Goal: Transaction & Acquisition: Subscribe to service/newsletter

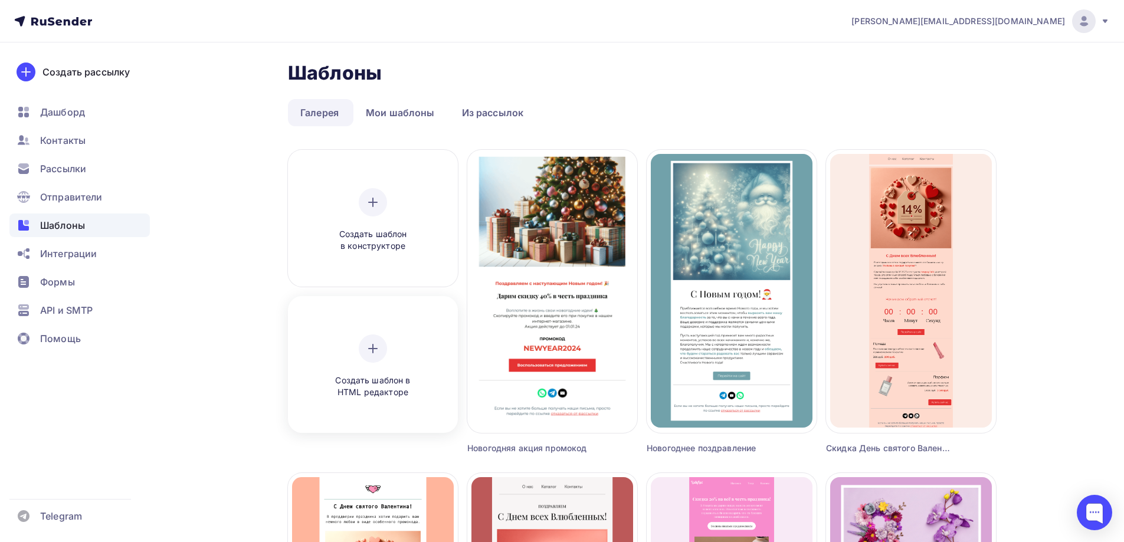
click at [369, 352] on icon at bounding box center [373, 349] width 14 height 14
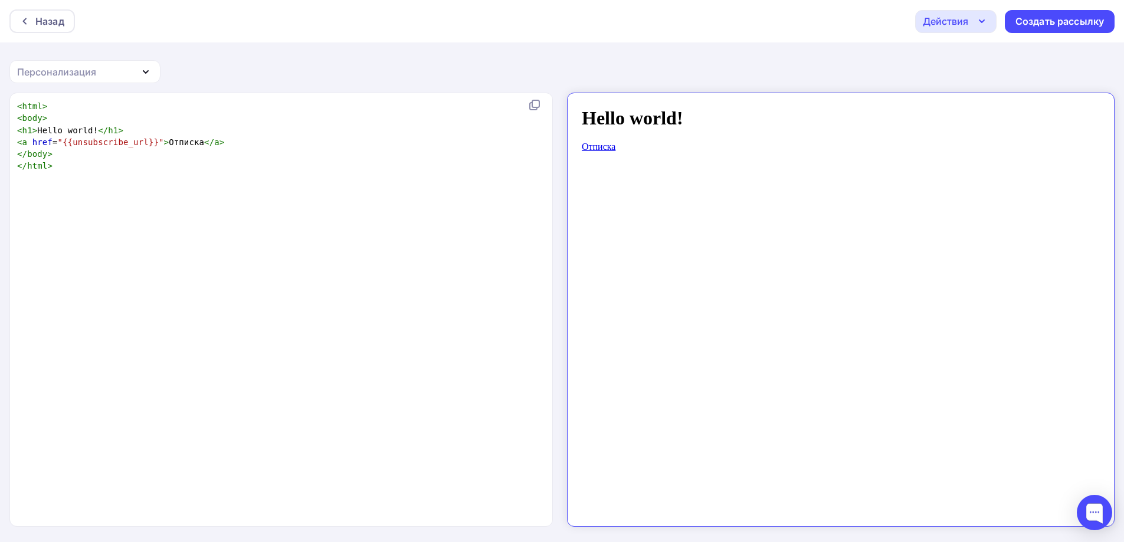
drag, startPoint x: 102, startPoint y: 162, endPoint x: 82, endPoint y: 151, distance: 22.5
click at [102, 162] on pre "</ html >" at bounding box center [279, 166] width 528 height 12
type textarea "<html> <body> <h1>Hello world!</h1> <a href="{{unsubscribe_url}}">Отписка</a> <…"
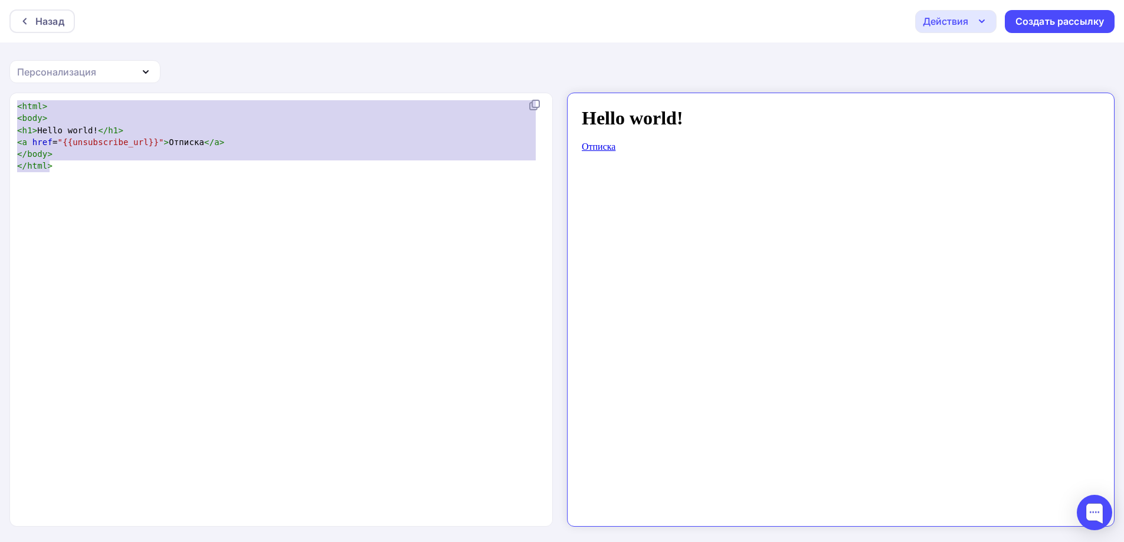
drag, startPoint x: 61, startPoint y: 176, endPoint x: 0, endPoint y: 78, distance: 115.1
click at [0, 78] on div "Назад Действия Отправить тестовое письмо Сохранить в Мои шаблоны Выйти без сохр…" at bounding box center [562, 272] width 1124 height 544
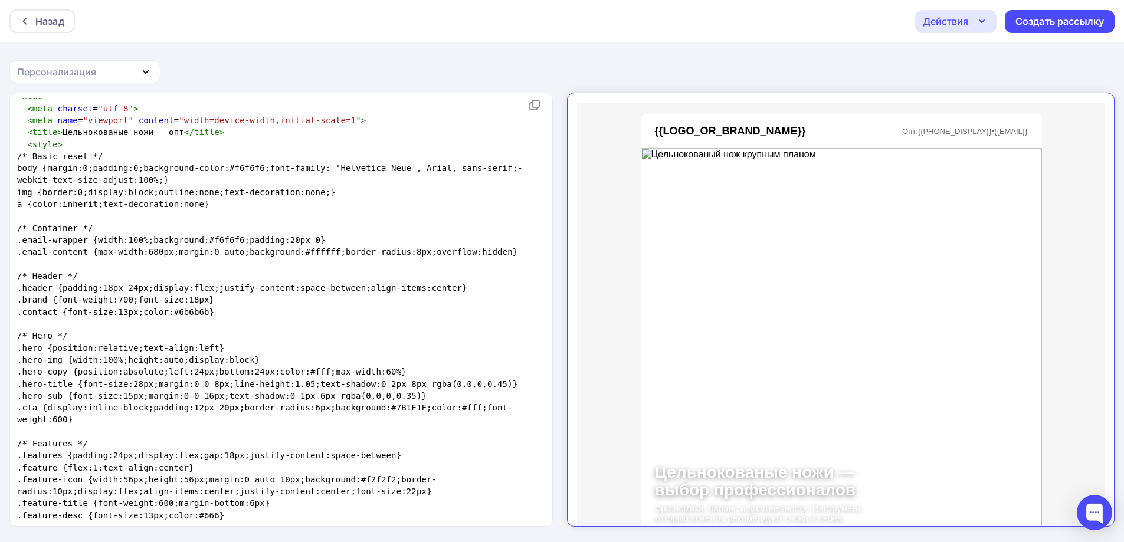
scroll to position [0, 0]
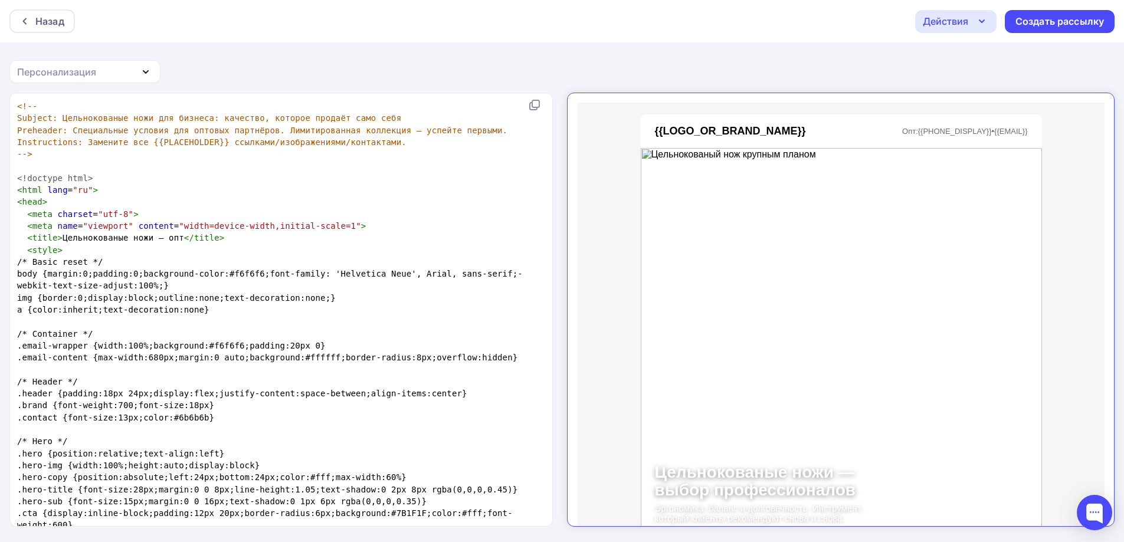
click at [1003, 83] on div "Назад Действия Отправить тестовое письмо Сохранить в Мои шаблоны Выйти без сохр…" at bounding box center [562, 272] width 1124 height 544
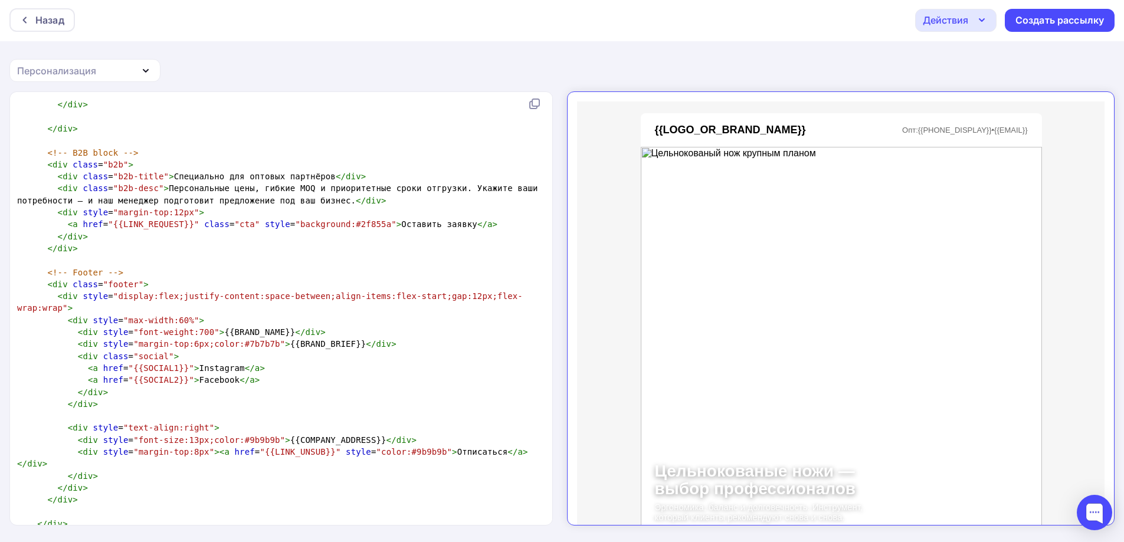
scroll to position [1827, 0]
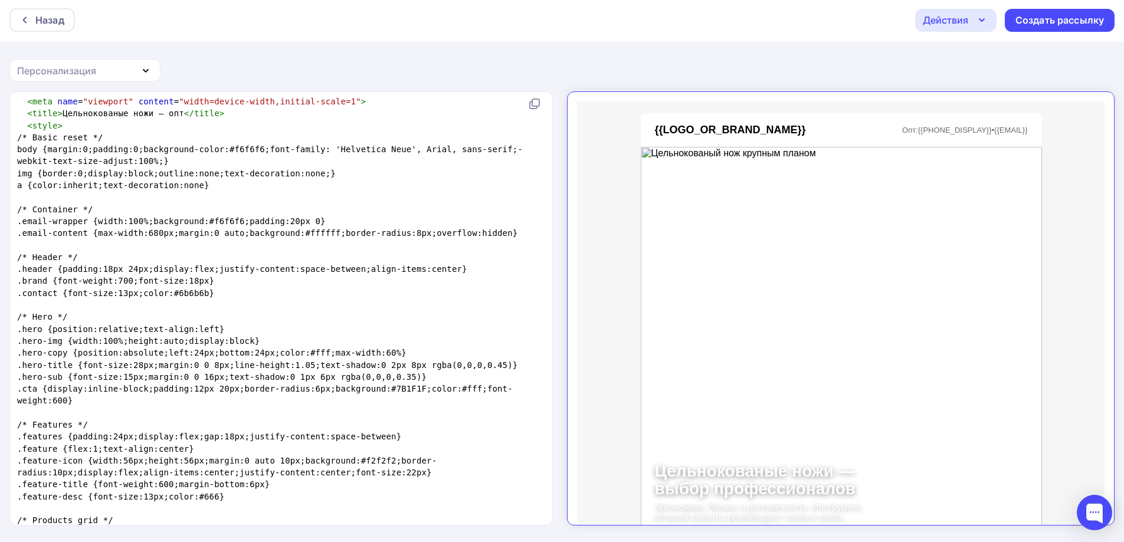
click at [120, 80] on div "Персонализация" at bounding box center [84, 70] width 151 height 23
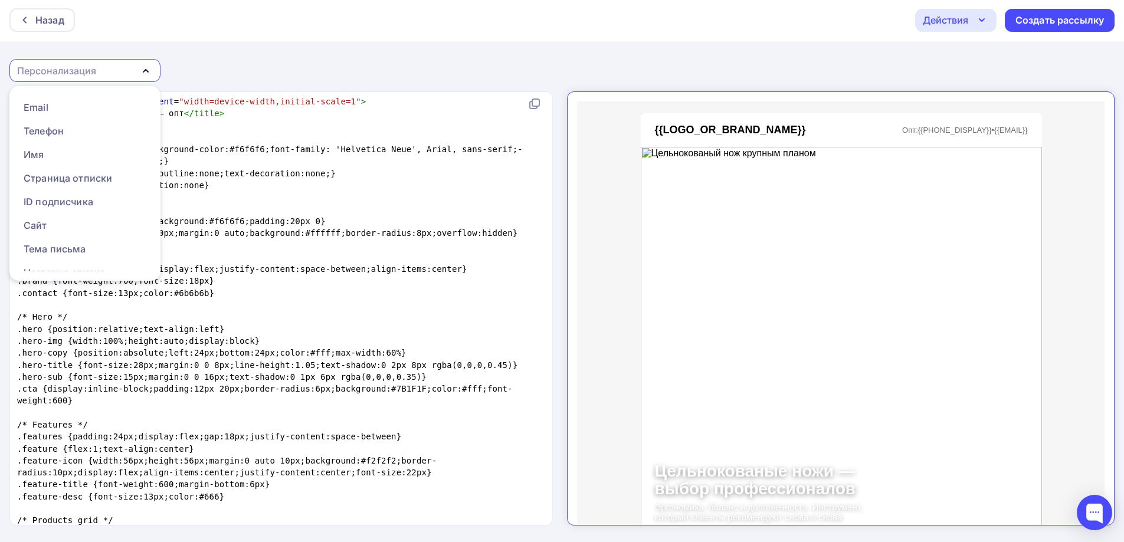
click at [123, 76] on div "Персонализация" at bounding box center [84, 70] width 151 height 23
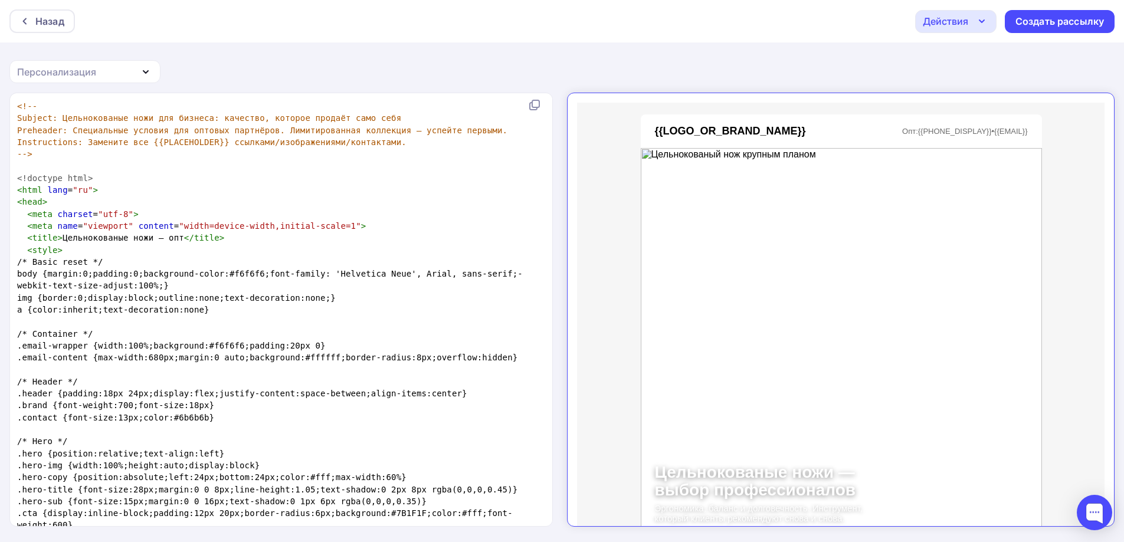
click at [127, 136] on pre "Instructions: Замените все {{PLACEHOLDER}} ссылками/изображениями/контактами." at bounding box center [279, 142] width 528 height 12
click at [125, 117] on span "Subject: Цельнокованые ножи для бизнеса: качество, которое продаёт само себя" at bounding box center [209, 117] width 384 height 9
click at [1086, 26] on div "Создать рассылку" at bounding box center [1060, 22] width 89 height 14
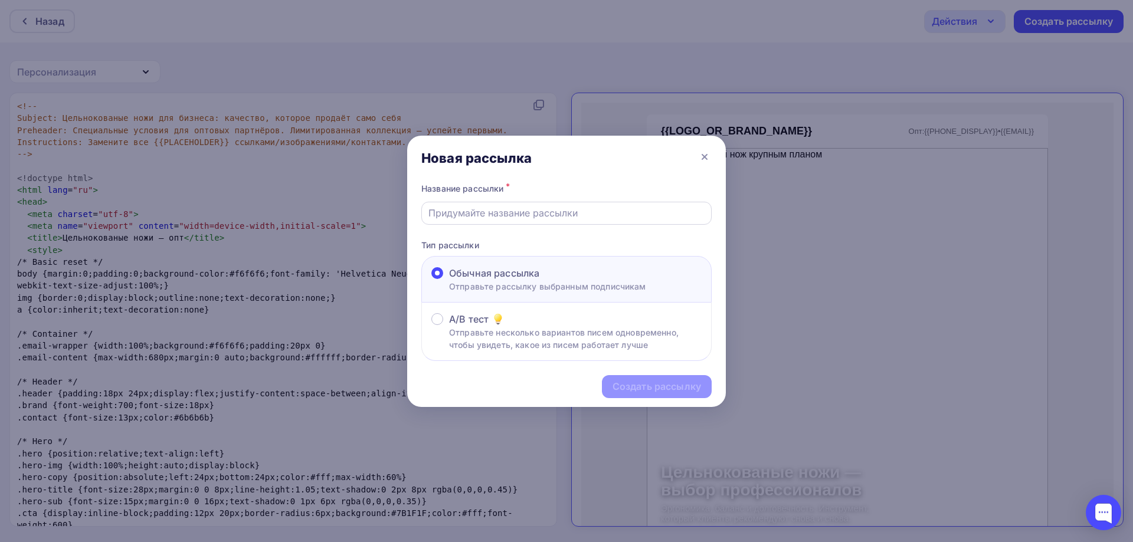
click at [563, 220] on input "text" at bounding box center [566, 213] width 277 height 14
type input "Тест"
click at [631, 390] on div "Создать рассылку" at bounding box center [657, 387] width 89 height 14
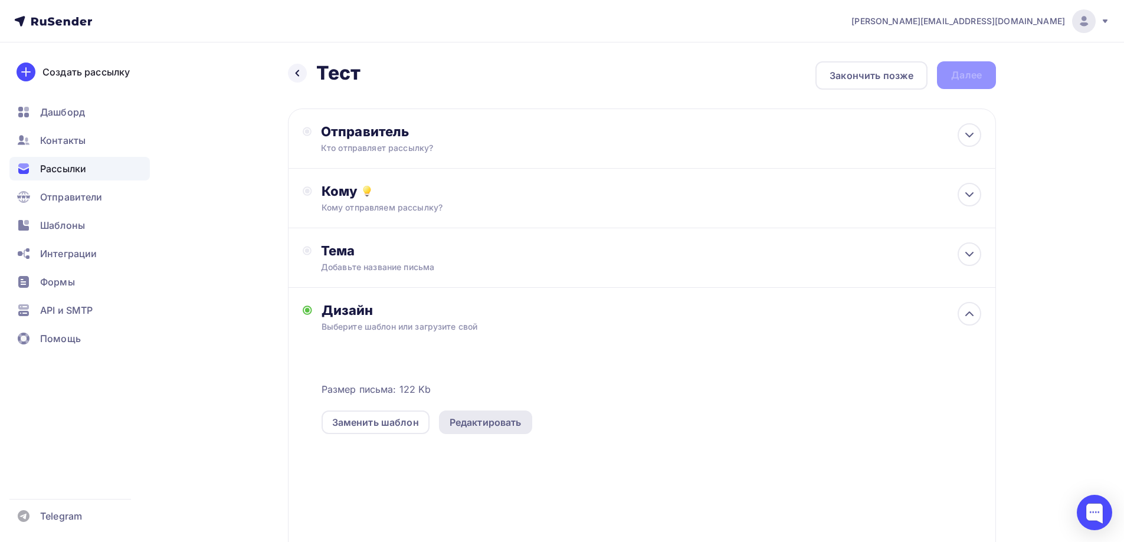
click at [495, 422] on div "Редактировать" at bounding box center [486, 422] width 72 height 14
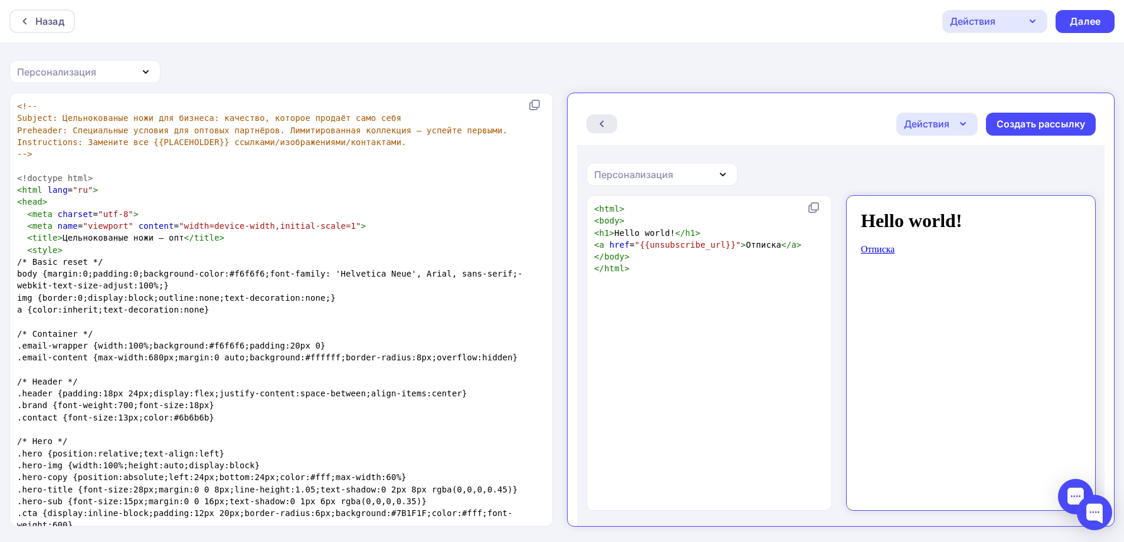
click at [584, 104] on div at bounding box center [591, 113] width 31 height 19
click at [261, 195] on pre "< html lang = "ru" >" at bounding box center [279, 190] width 528 height 12
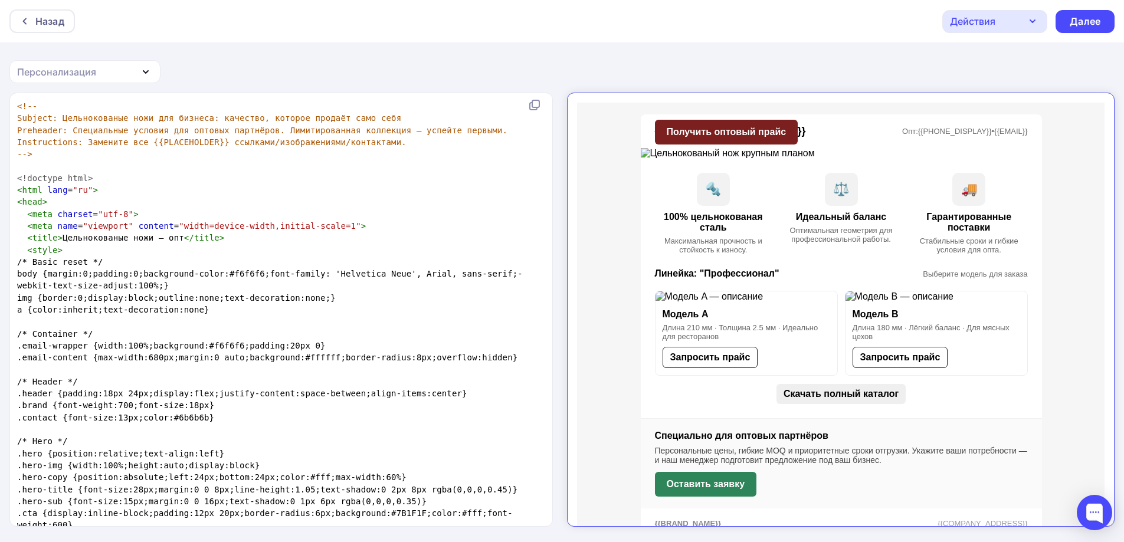
click at [81, 112] on pre "Subject: Цельнокованые ножи для бизнеса: качество, которое продаёт само себя" at bounding box center [279, 118] width 528 height 12
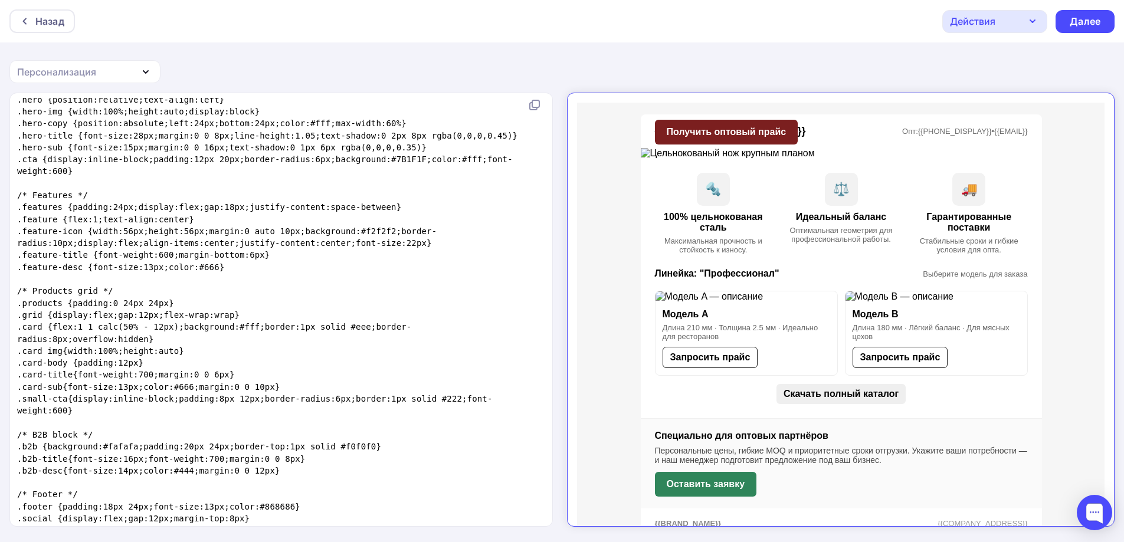
click at [258, 258] on span ".feature-title {font-weight:600;margin-bottom:6px}" at bounding box center [143, 254] width 253 height 9
click at [349, 267] on pre ".feature-desc {font-size:13px;color:#666}" at bounding box center [279, 267] width 528 height 12
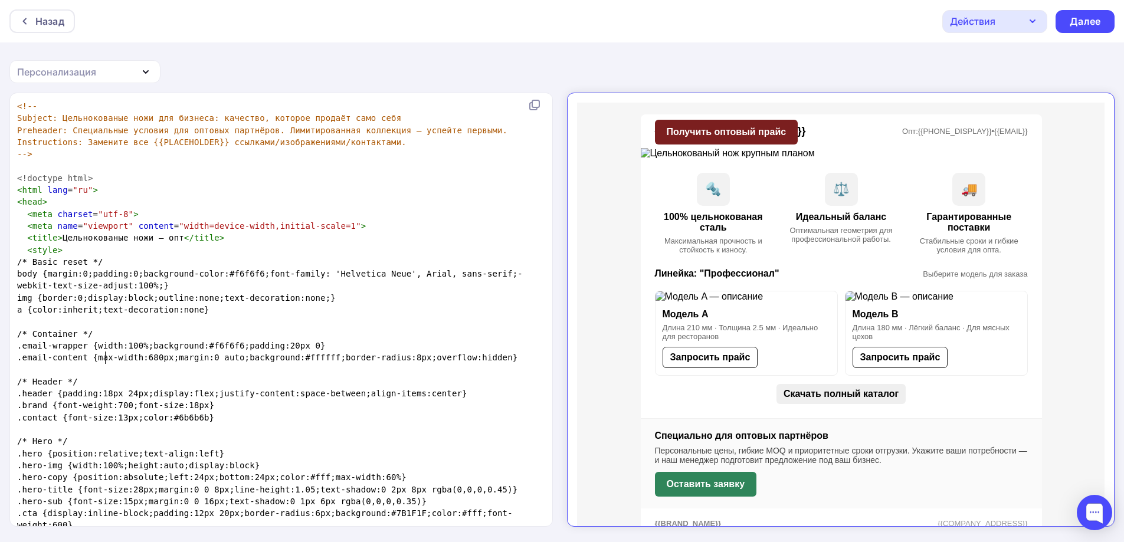
click at [106, 364] on pre "​" at bounding box center [279, 370] width 528 height 12
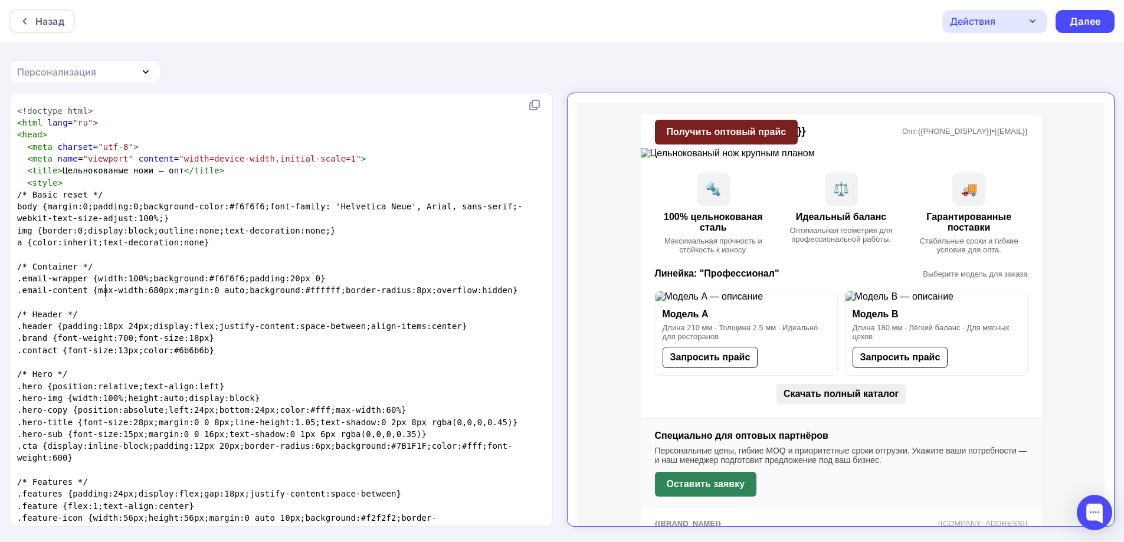
scroll to position [118, 0]
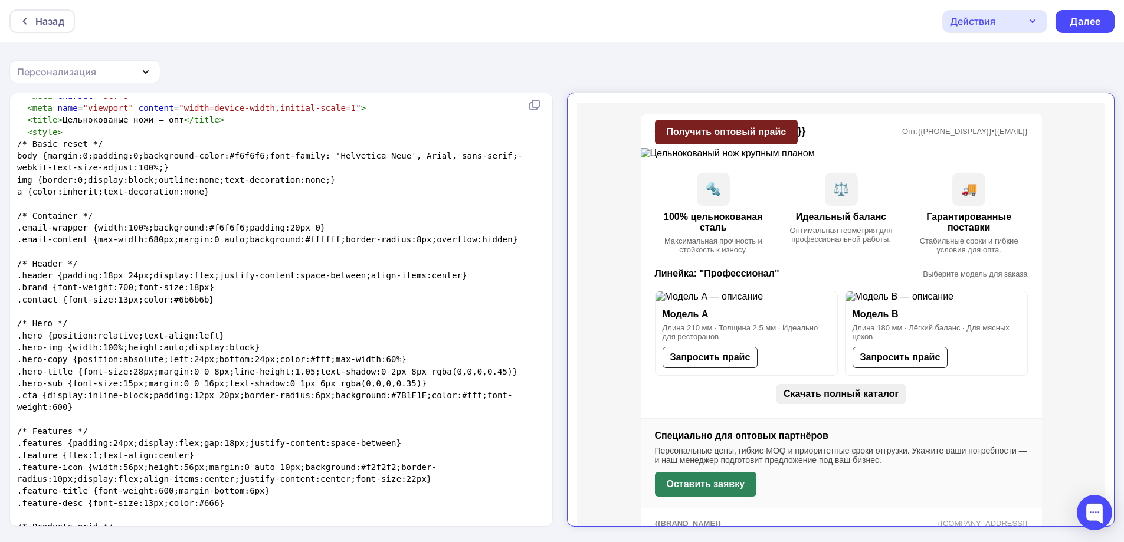
click at [93, 395] on span ".cta {display:inline-block;padding:12px 20px;border-radius:6px;background:#7B1F…" at bounding box center [265, 401] width 496 height 21
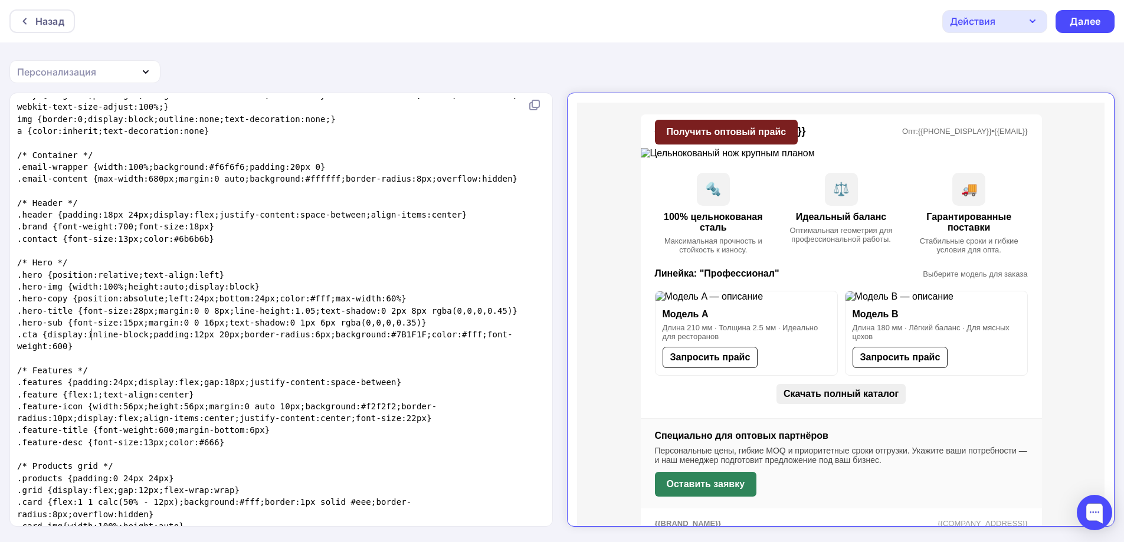
scroll to position [236, 0]
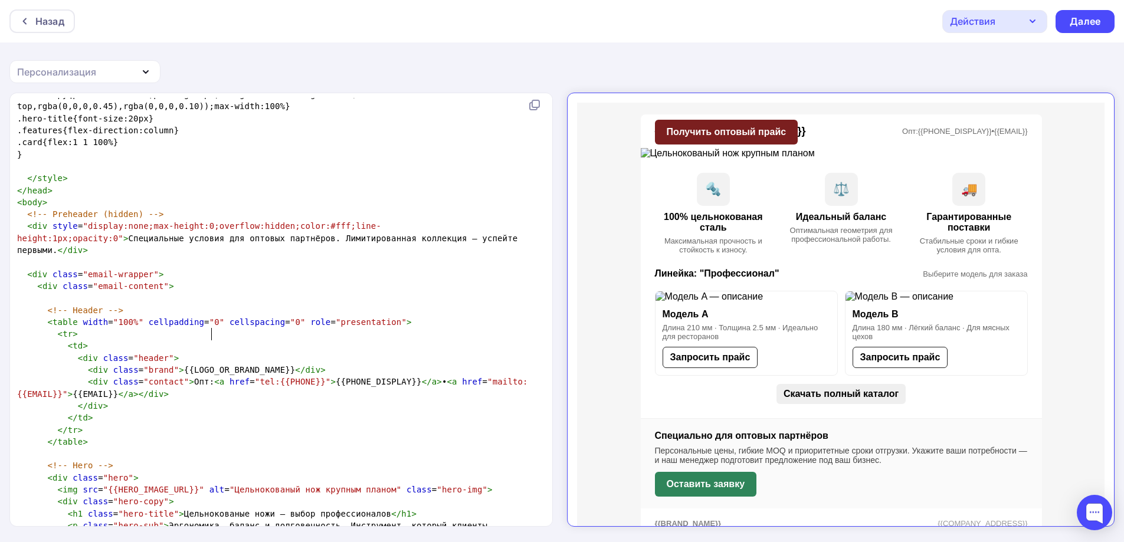
click at [212, 365] on span "< div class = "brand" > {{LOGO_OR_BRAND_NAME}} </ div >" at bounding box center [171, 369] width 309 height 9
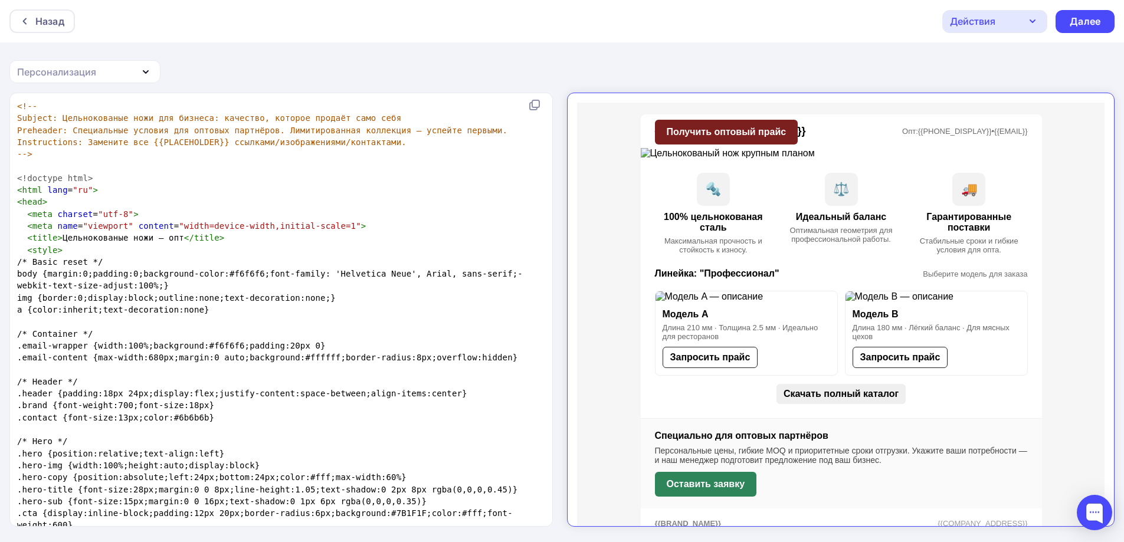
click at [916, 122] on link "{{PHONE_DISPLAY}}" at bounding box center [945, 121] width 74 height 9
click at [1084, 12] on div "Далее" at bounding box center [1085, 21] width 59 height 23
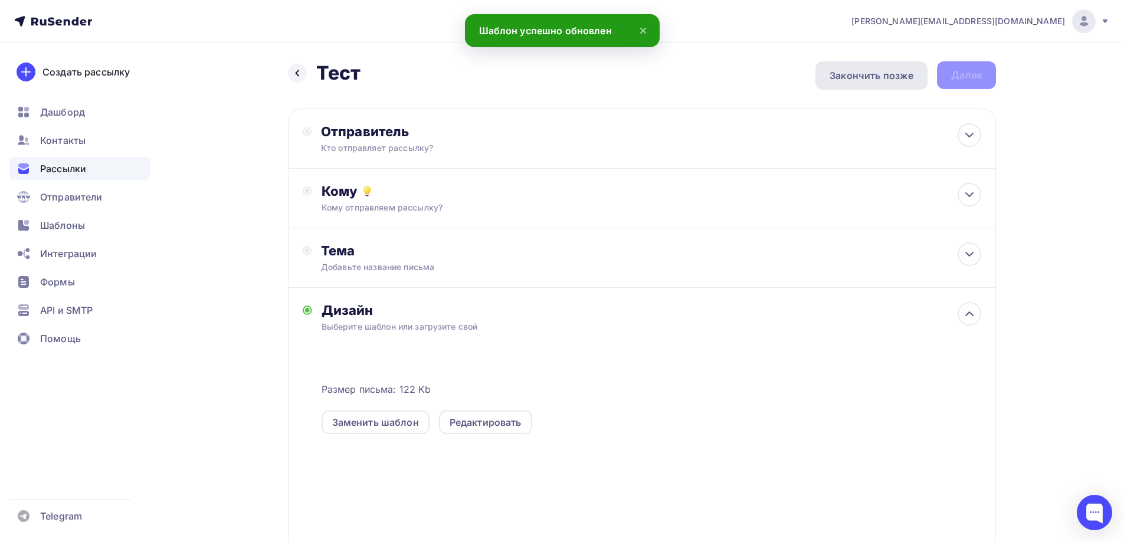
click at [904, 76] on div "Закончить позже" at bounding box center [872, 75] width 84 height 14
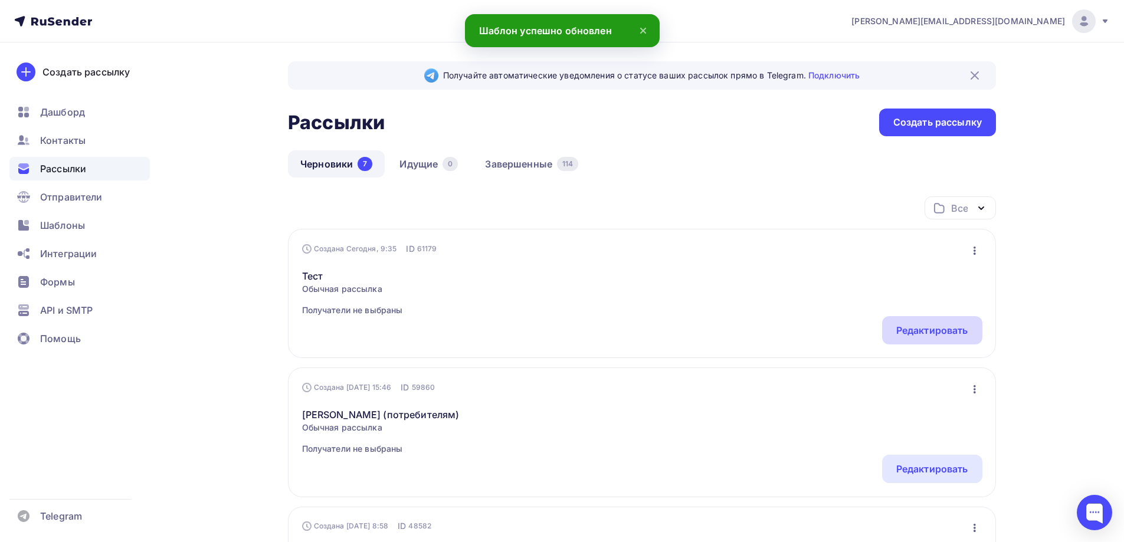
click at [927, 328] on div "Редактировать" at bounding box center [932, 330] width 72 height 14
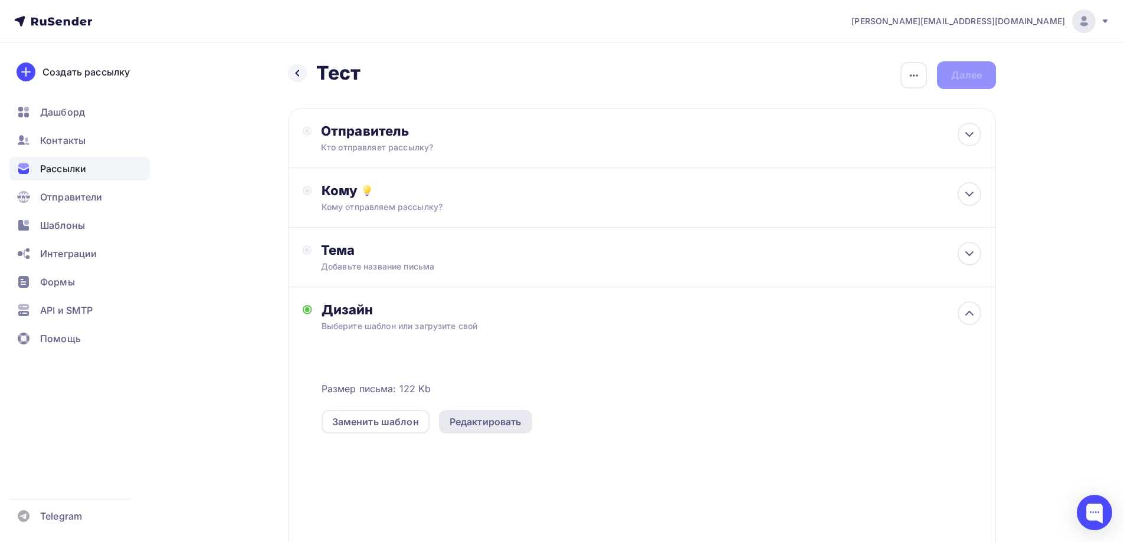
click at [488, 413] on div "Редактировать" at bounding box center [485, 422] width 93 height 24
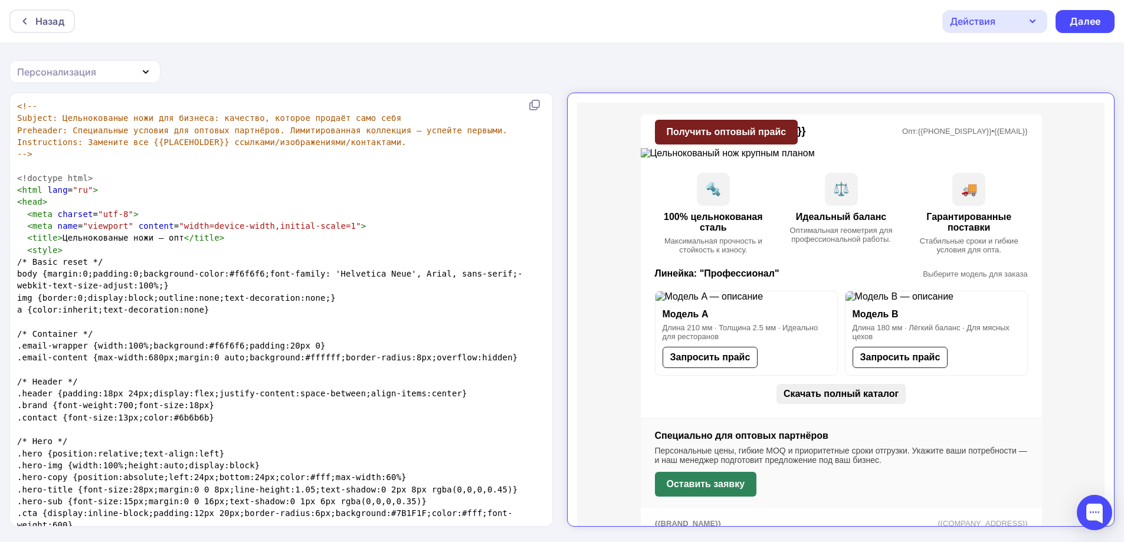
click at [958, 21] on div "Действия" at bounding box center [972, 21] width 45 height 14
click at [853, 57] on div "Назад Действия Отправить тестовое письмо Сохранить в Мои шаблоны Выйти без сохр…" at bounding box center [562, 272] width 1124 height 544
click at [45, 19] on div "Назад" at bounding box center [49, 21] width 29 height 14
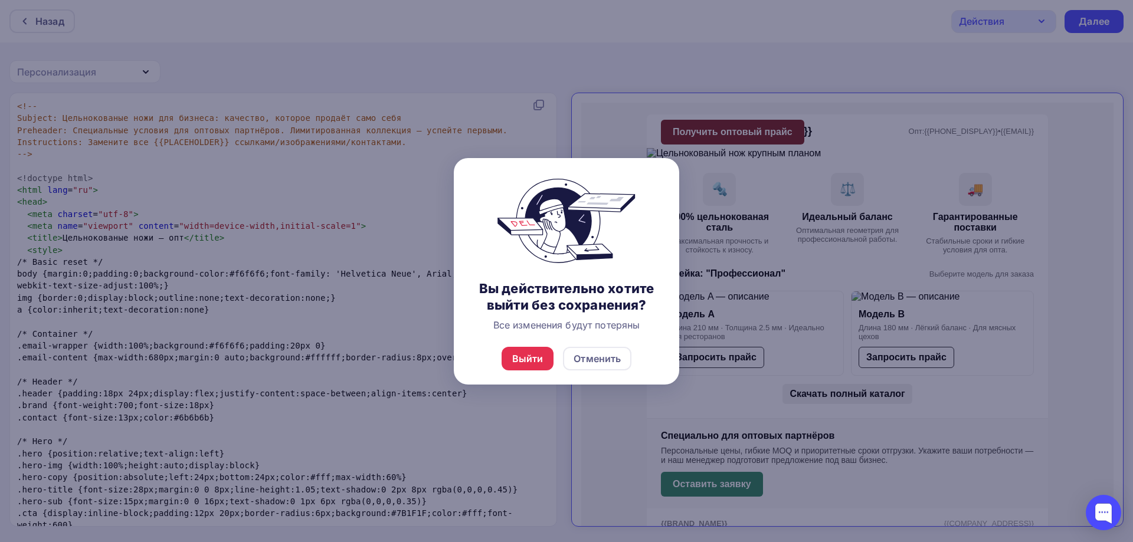
click at [657, 159] on div "Вы действительно хотите выйти без сохранения? Все изменения будут потеряны" at bounding box center [566, 245] width 225 height 175
click at [590, 356] on div "Отменить" at bounding box center [597, 359] width 47 height 14
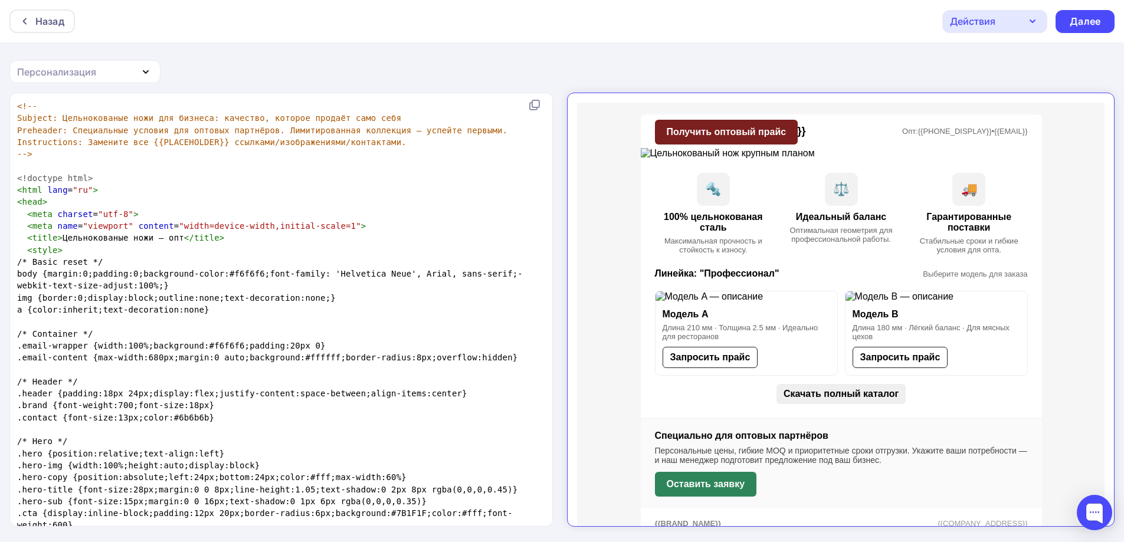
click at [67, 71] on div "Персонализация" at bounding box center [56, 72] width 79 height 14
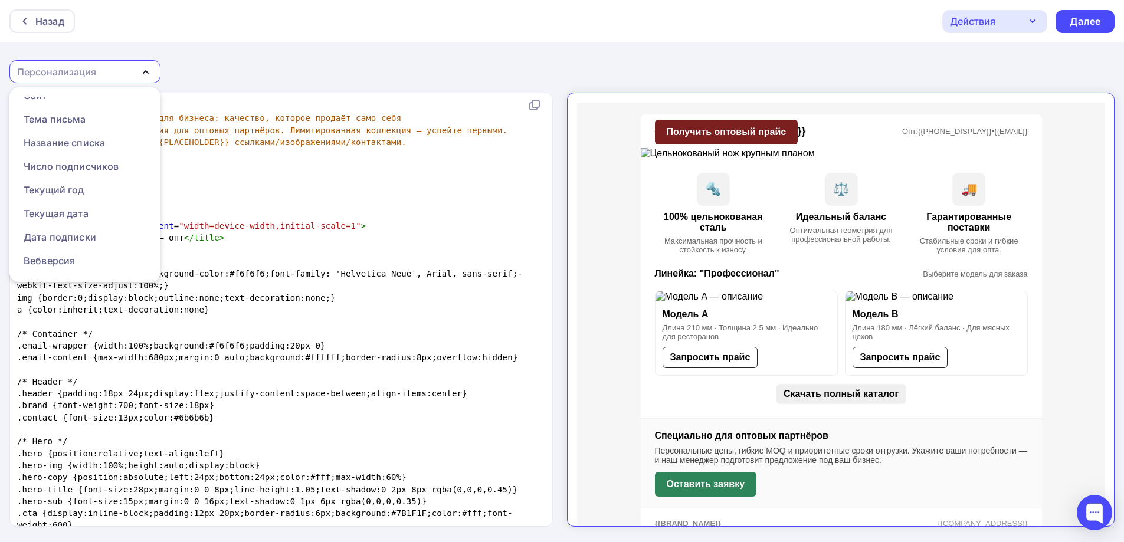
click at [350, 22] on div "Назад Действия Отправить тестовое письмо Сохранить в Мои шаблоны Выйти без сохр…" at bounding box center [562, 21] width 1124 height 42
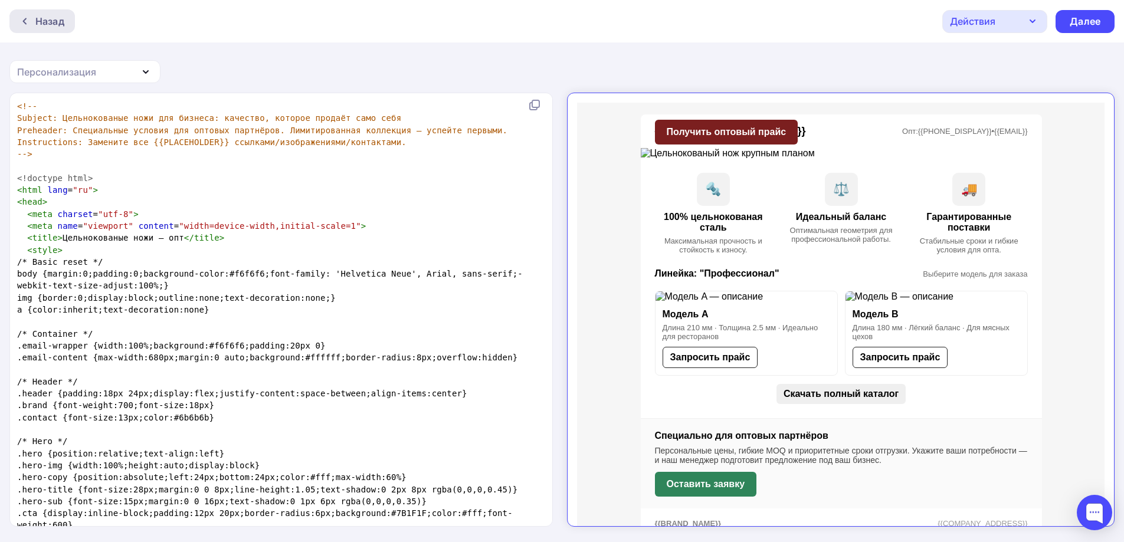
click at [46, 20] on div "Назад" at bounding box center [49, 21] width 29 height 14
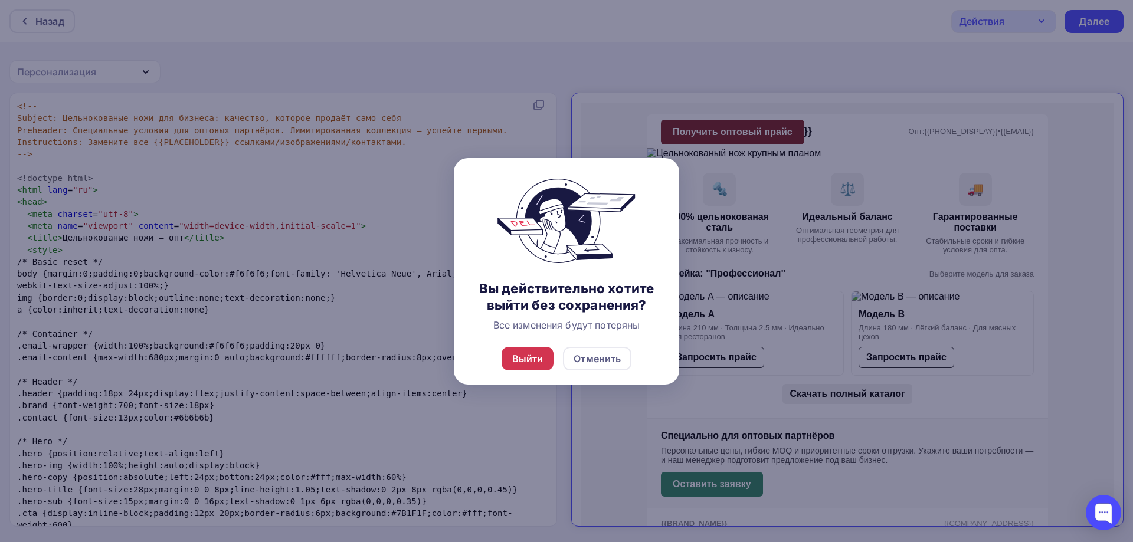
click at [531, 359] on div "Выйти" at bounding box center [527, 359] width 31 height 14
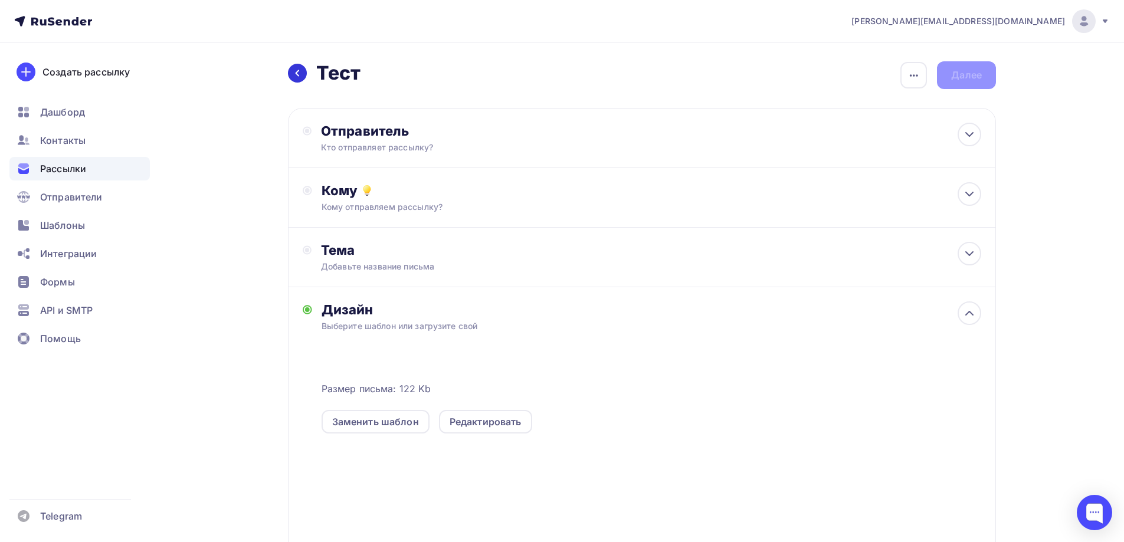
click at [299, 81] on div at bounding box center [297, 73] width 19 height 19
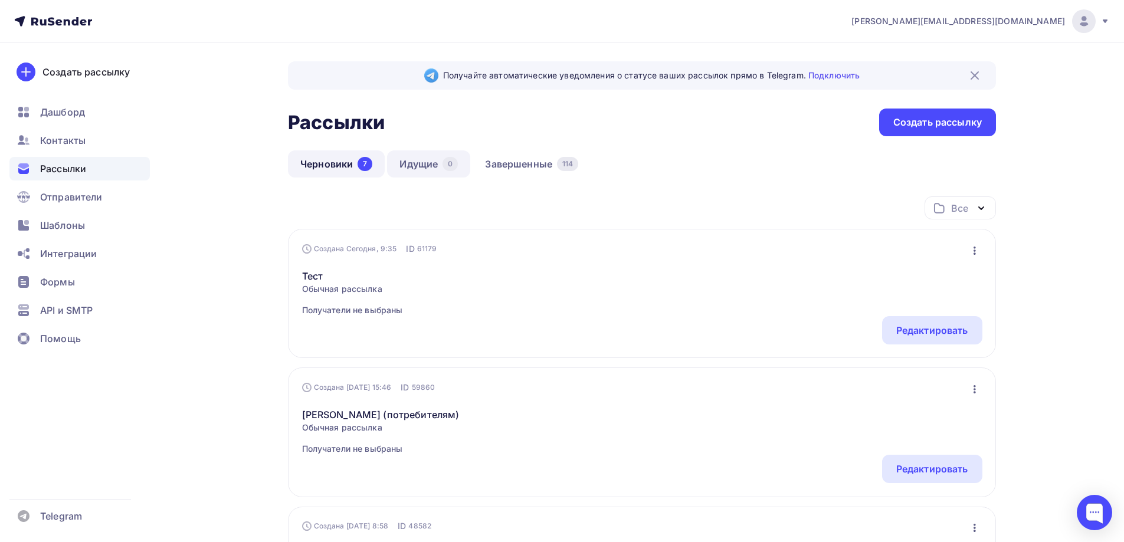
click at [433, 158] on link "Идущие 0" at bounding box center [428, 163] width 83 height 27
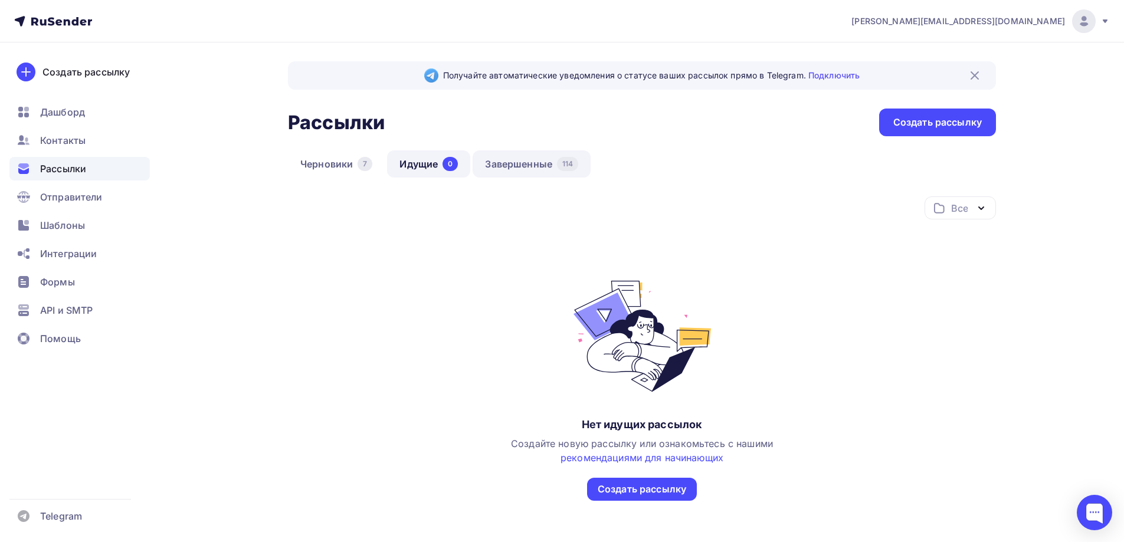
click at [497, 161] on link "Завершенные 114" at bounding box center [532, 163] width 118 height 27
click at [414, 161] on link "Идущие 0" at bounding box center [428, 163] width 83 height 27
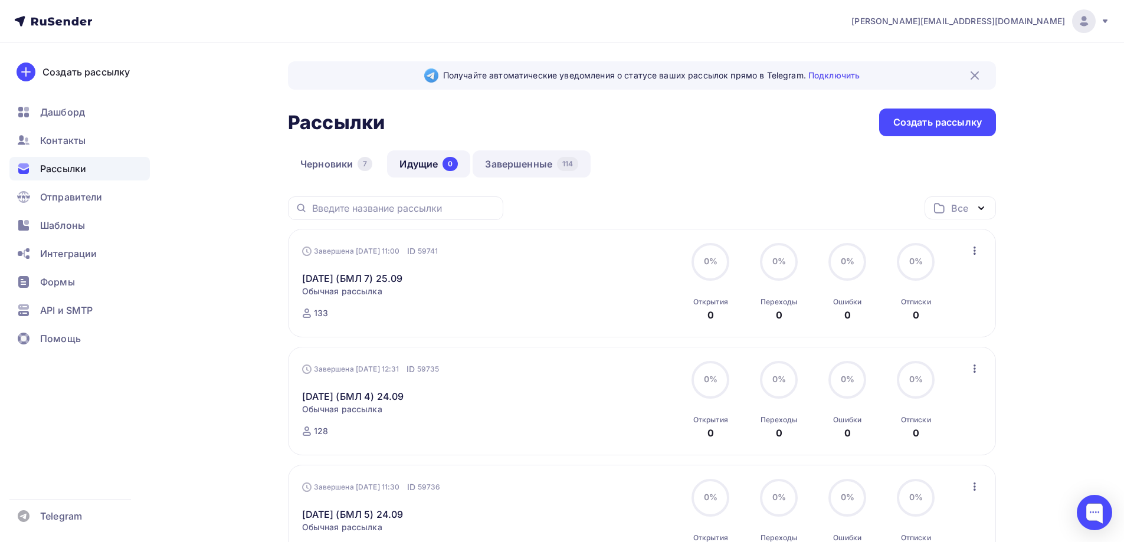
click at [515, 161] on link "Завершенные 114" at bounding box center [532, 163] width 118 height 27
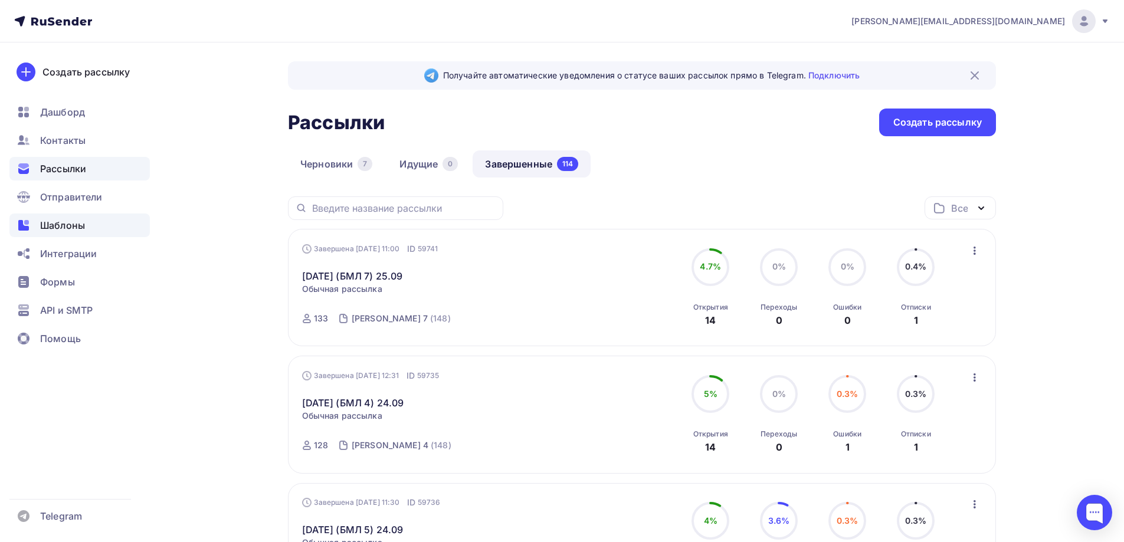
click at [49, 229] on span "Шаблоны" at bounding box center [62, 225] width 45 height 14
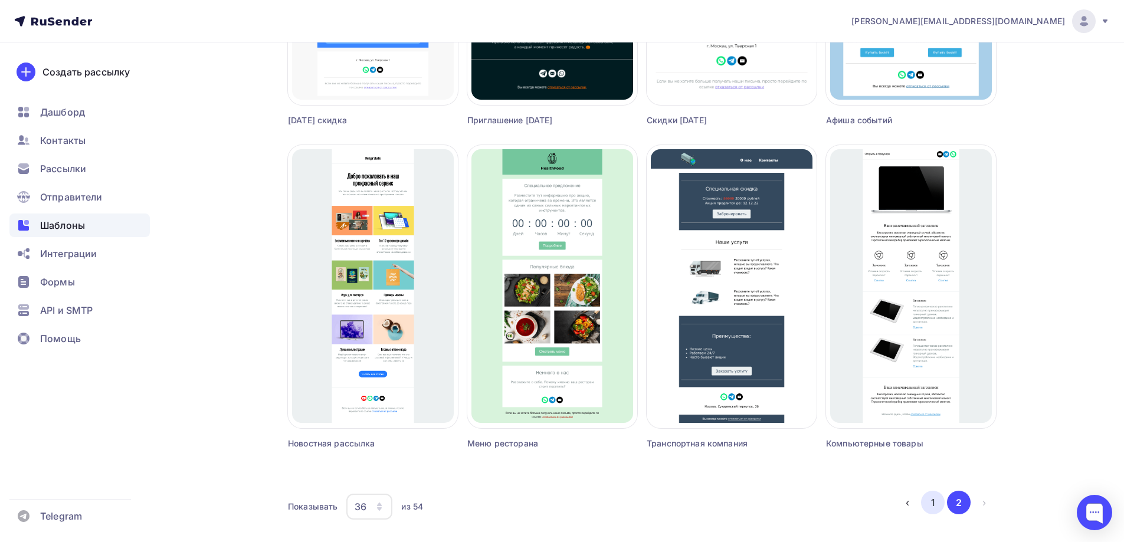
click at [927, 500] on button "1" at bounding box center [933, 503] width 24 height 24
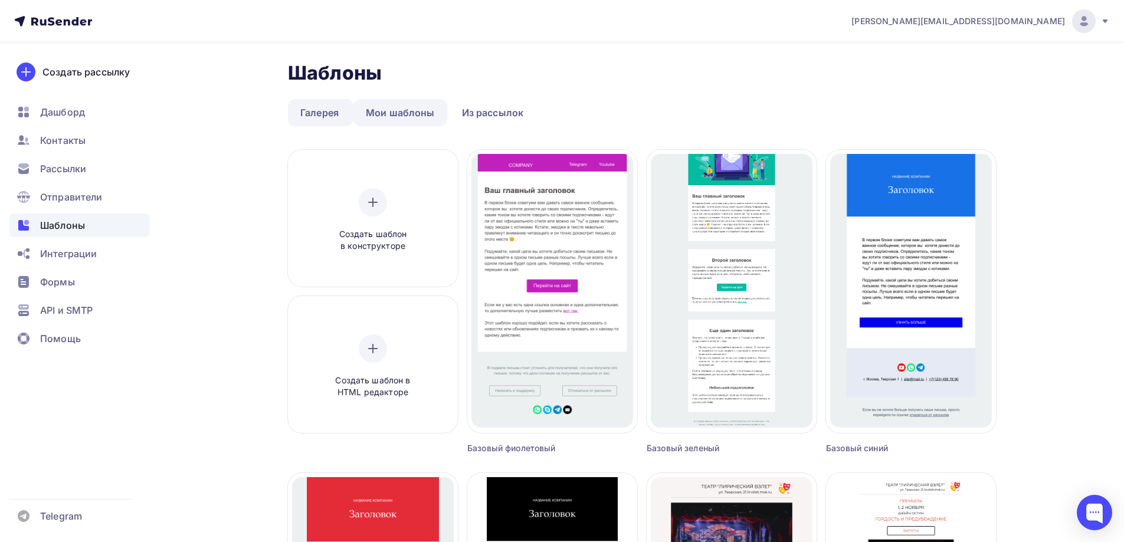
click at [431, 104] on link "Мои шаблоны" at bounding box center [401, 112] width 94 height 27
